Goal: Information Seeking & Learning: Learn about a topic

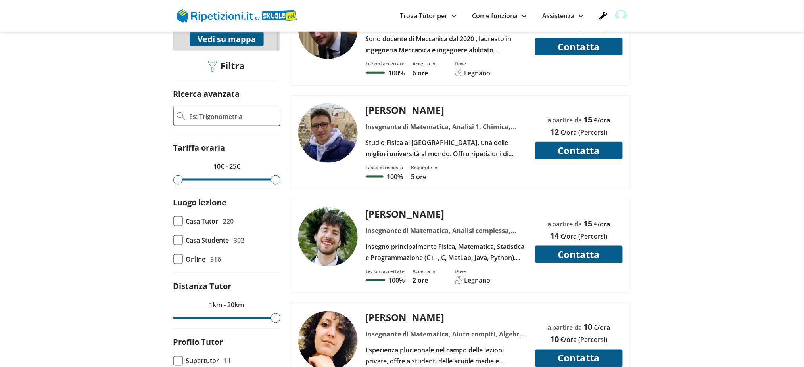
scroll to position [317, 0]
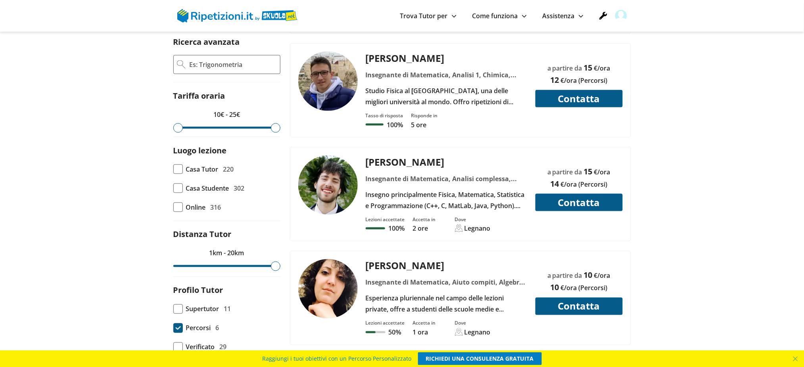
click at [176, 324] on span at bounding box center [178, 329] width 10 height 10
click at [173, 328] on input "Percorsi 6" at bounding box center [173, 328] width 0 height 0
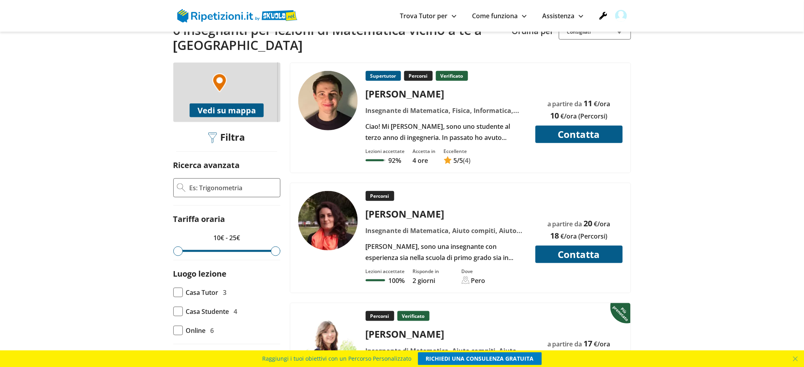
scroll to position [211, 0]
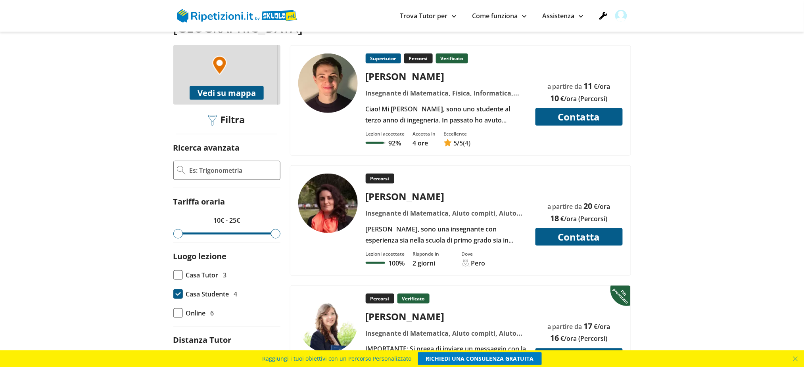
click at [177, 290] on span at bounding box center [178, 295] width 10 height 10
click at [173, 294] on input "Casa Studente 4" at bounding box center [173, 294] width 0 height 0
click at [178, 271] on span at bounding box center [178, 276] width 10 height 10
click at [173, 275] on input "Casa Tutor 3" at bounding box center [173, 275] width 0 height 0
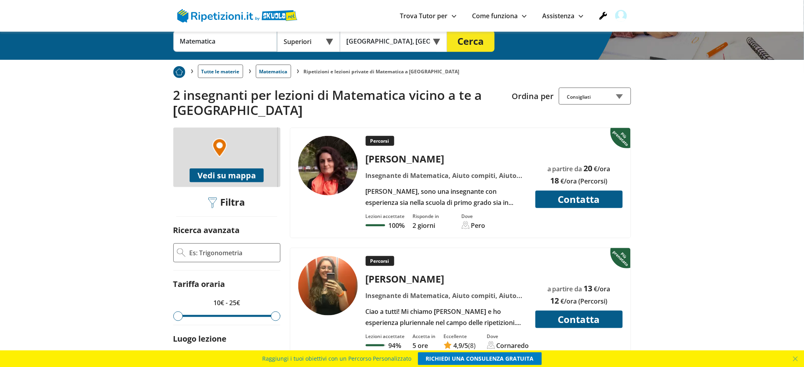
scroll to position [53, 0]
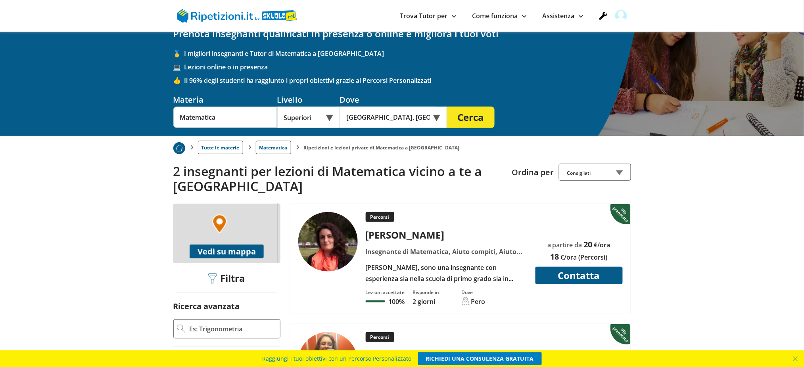
click at [381, 228] on div "Serena maria L." at bounding box center [447, 234] width 168 height 13
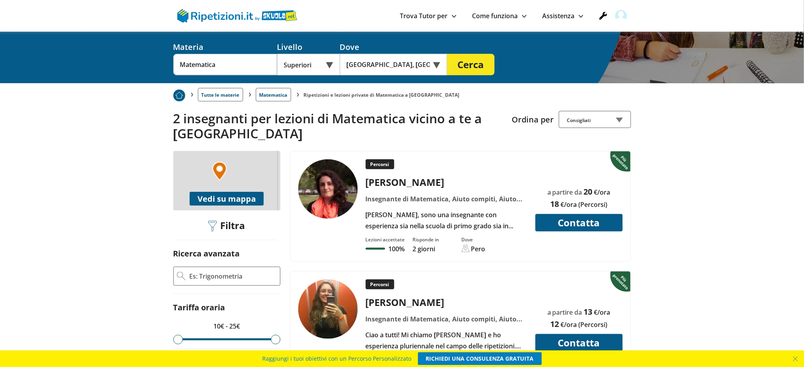
click at [386, 296] on div "Beatrice D." at bounding box center [447, 302] width 168 height 13
